Goal: Task Accomplishment & Management: Manage account settings

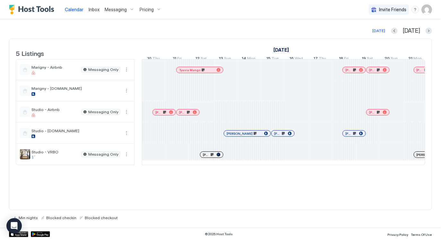
scroll to position [0, 497]
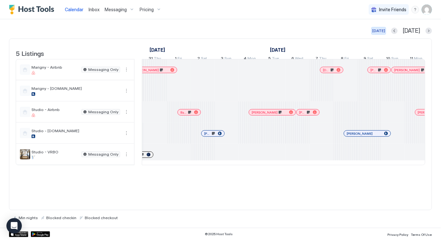
click at [385, 29] on div "[DATE]" at bounding box center [378, 31] width 13 height 6
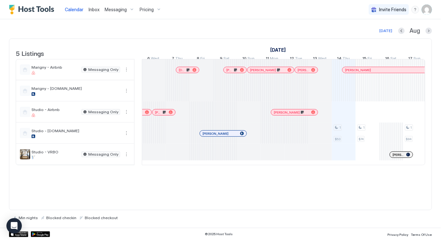
scroll to position [0, 107]
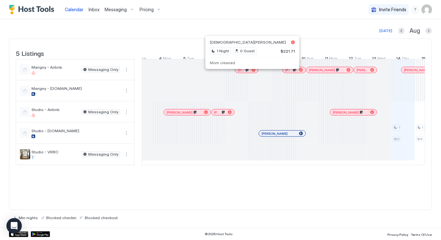
click at [243, 72] on div at bounding box center [243, 69] width 5 height 5
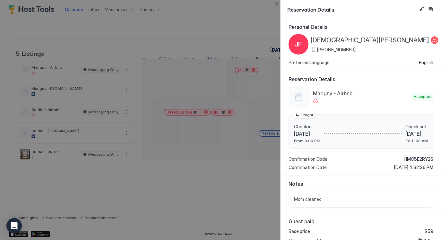
scroll to position [188, 0]
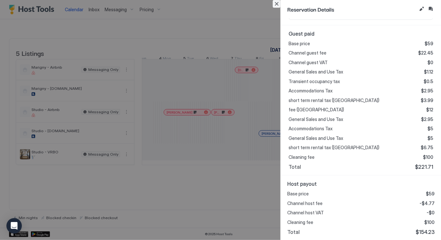
click at [277, 5] on button "Close" at bounding box center [277, 4] width 8 height 8
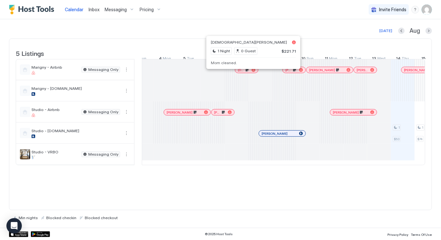
click at [244, 72] on div at bounding box center [244, 69] width 5 height 5
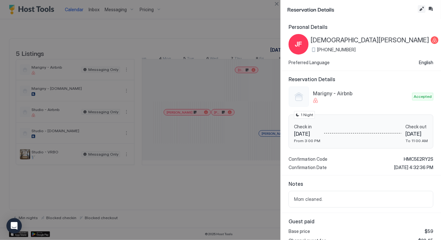
click at [418, 7] on button "Edit reservation" at bounding box center [422, 9] width 8 height 8
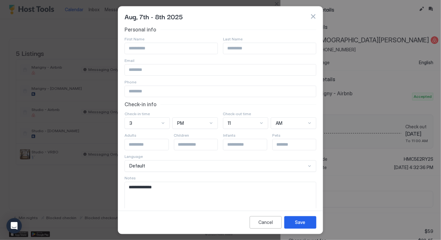
scroll to position [12, 0]
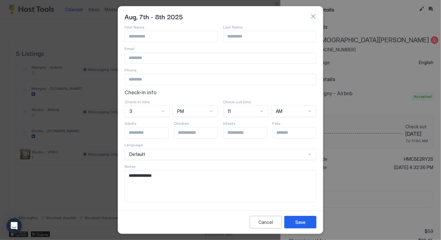
click at [184, 178] on textarea "**********" at bounding box center [220, 185] width 191 height 31
type textarea "**********"
click at [299, 221] on div "Save" at bounding box center [300, 222] width 10 height 7
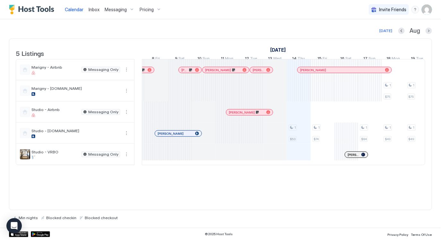
scroll to position [0, 192]
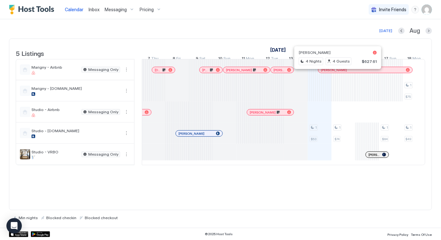
click at [335, 72] on div at bounding box center [335, 69] width 5 height 5
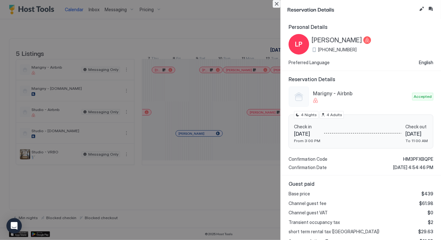
click at [276, 3] on button "Close" at bounding box center [277, 4] width 8 height 8
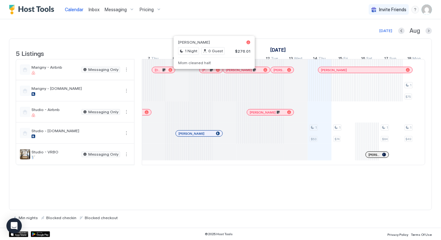
click at [212, 72] on div at bounding box center [212, 69] width 5 height 5
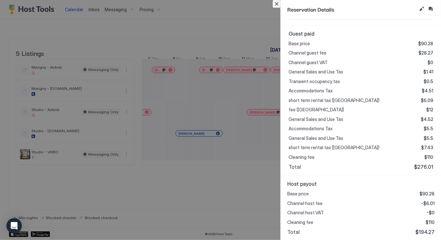
click at [275, 7] on button "Close" at bounding box center [277, 4] width 8 height 8
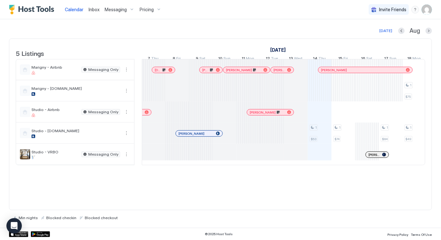
click at [233, 72] on div at bounding box center [233, 69] width 5 height 5
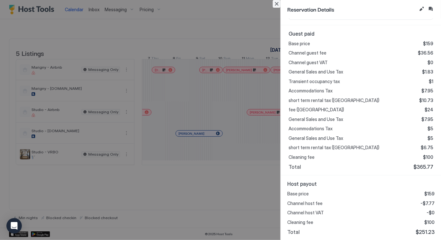
click at [276, 5] on button "Close" at bounding box center [277, 4] width 8 height 8
